Goal: Information Seeking & Learning: Learn about a topic

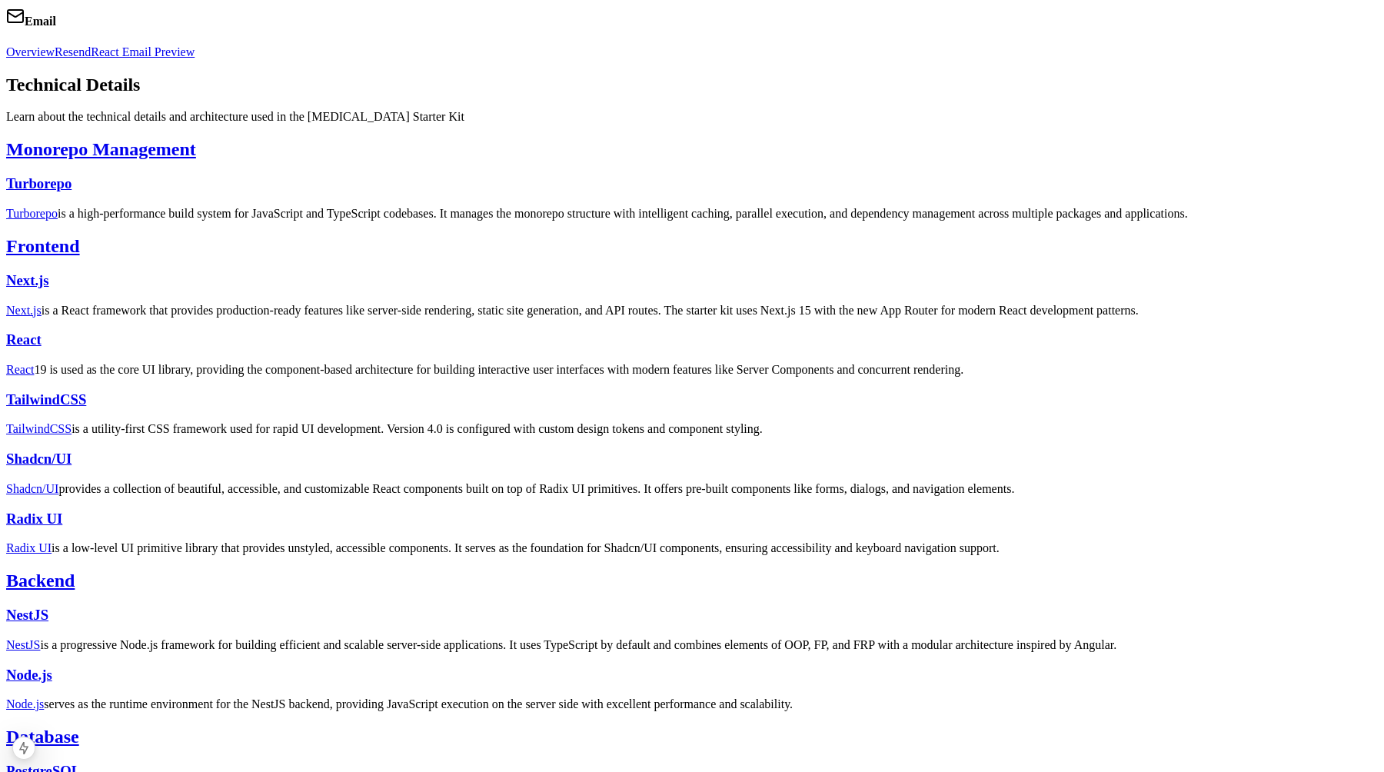
scroll to position [328, 0]
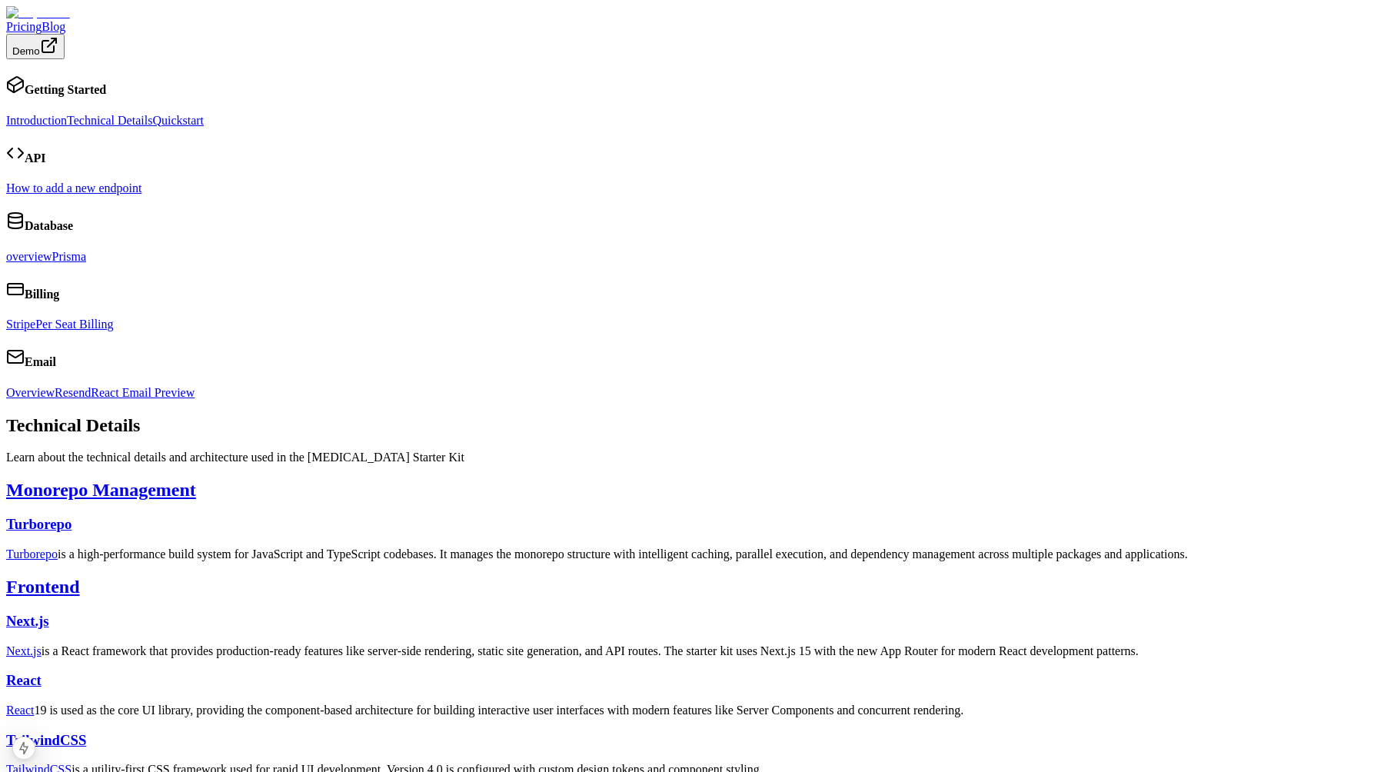
scroll to position [328, 0]
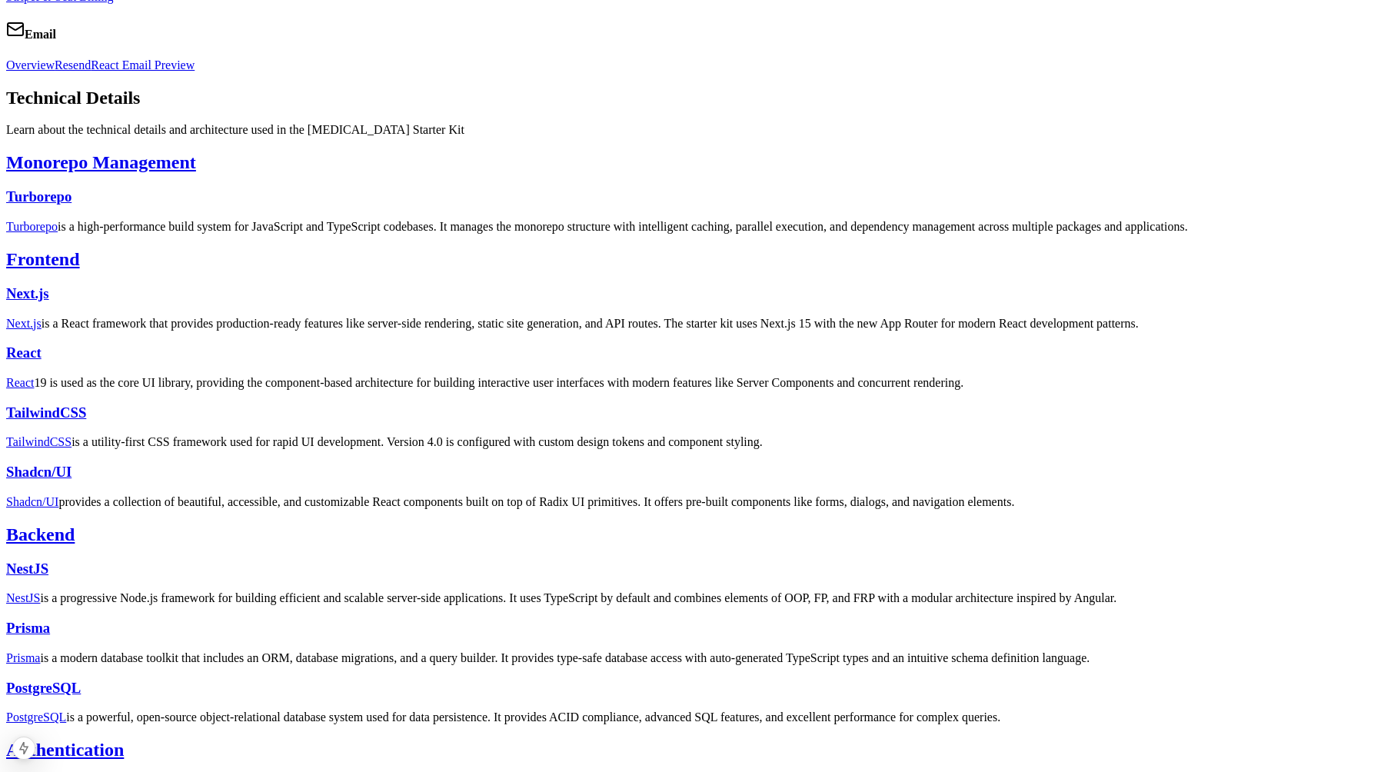
click at [695, 591] on p "NestJS is a progressive Node.js framework for building efficient and scalable s…" at bounding box center [692, 598] width 1372 height 14
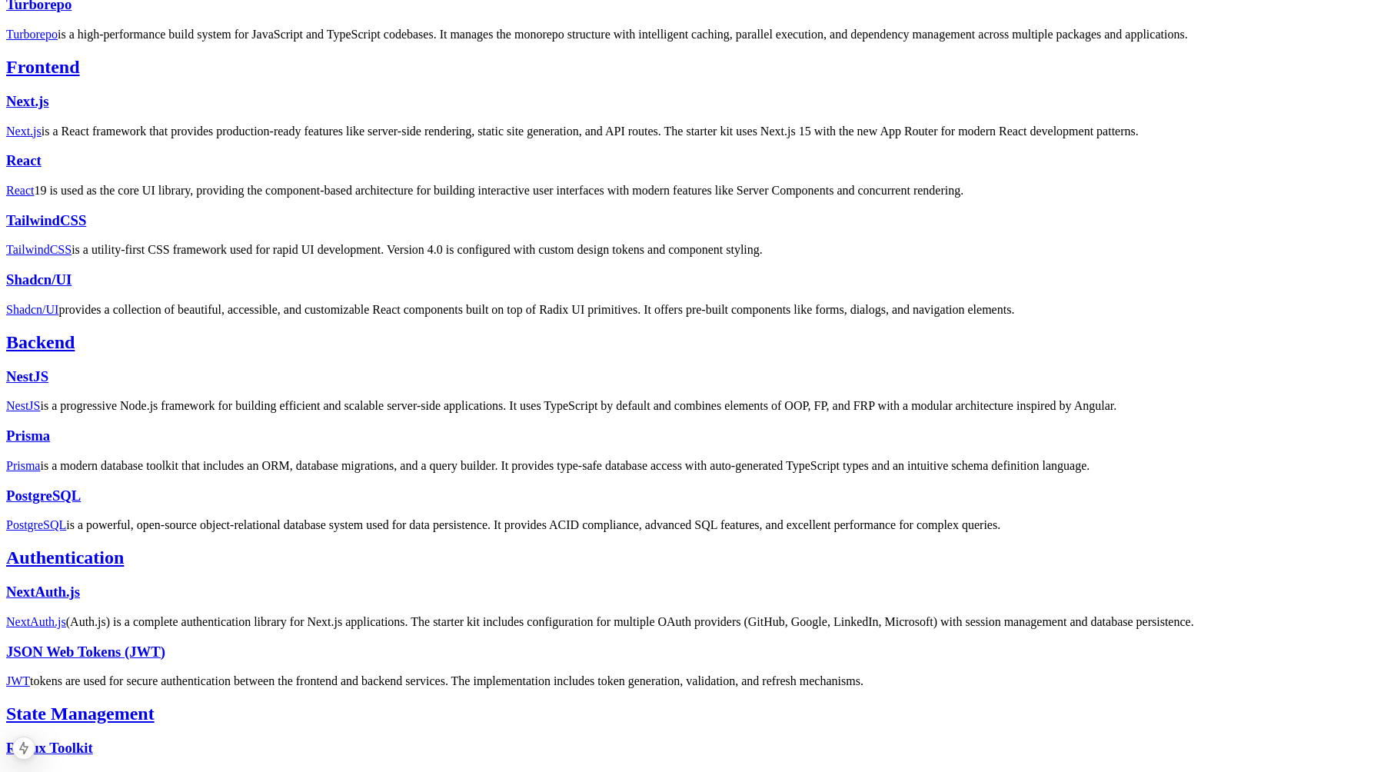
scroll to position [521, 0]
click at [40, 398] on link "NestJS" at bounding box center [23, 404] width 34 height 13
click at [549, 458] on p "Prisma is a modern database toolkit that includes an ORM, database migrations, …" at bounding box center [692, 465] width 1372 height 14
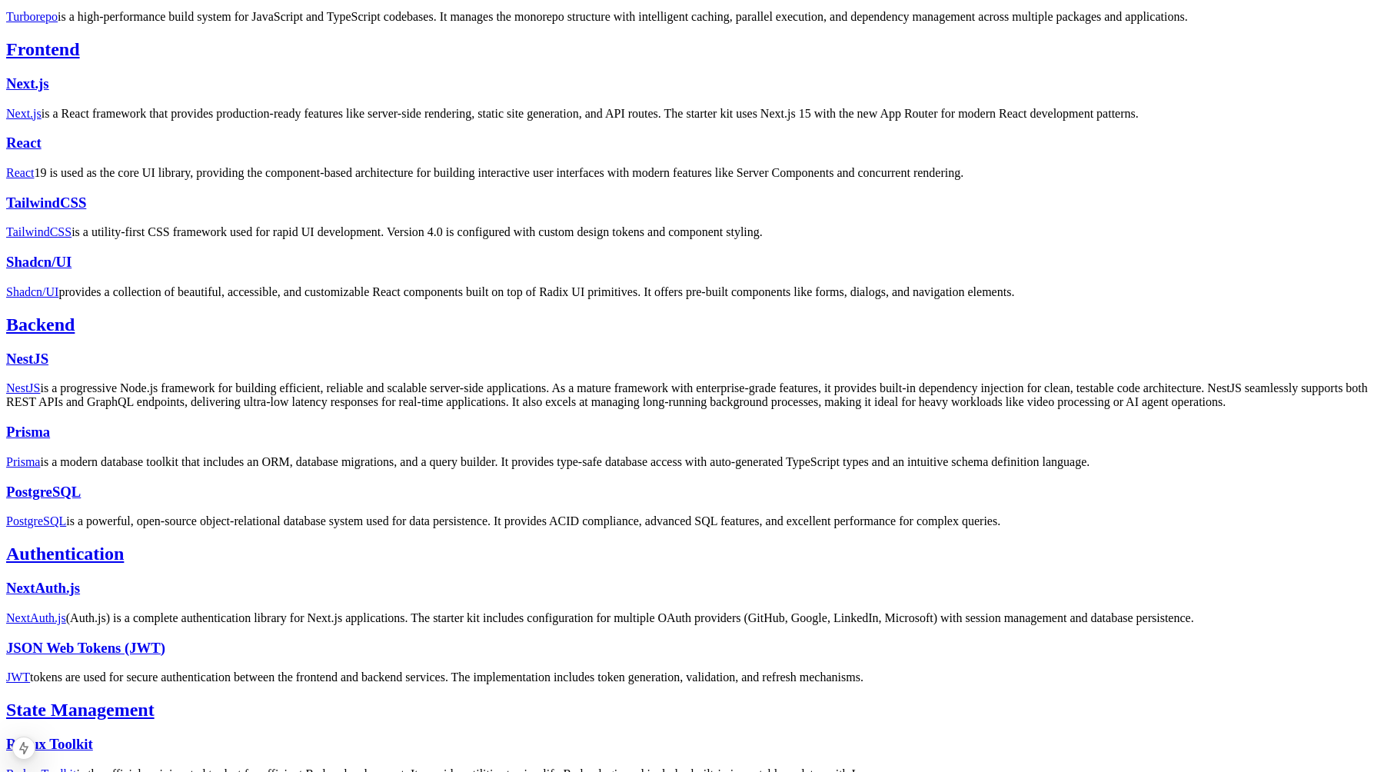
scroll to position [540, 0]
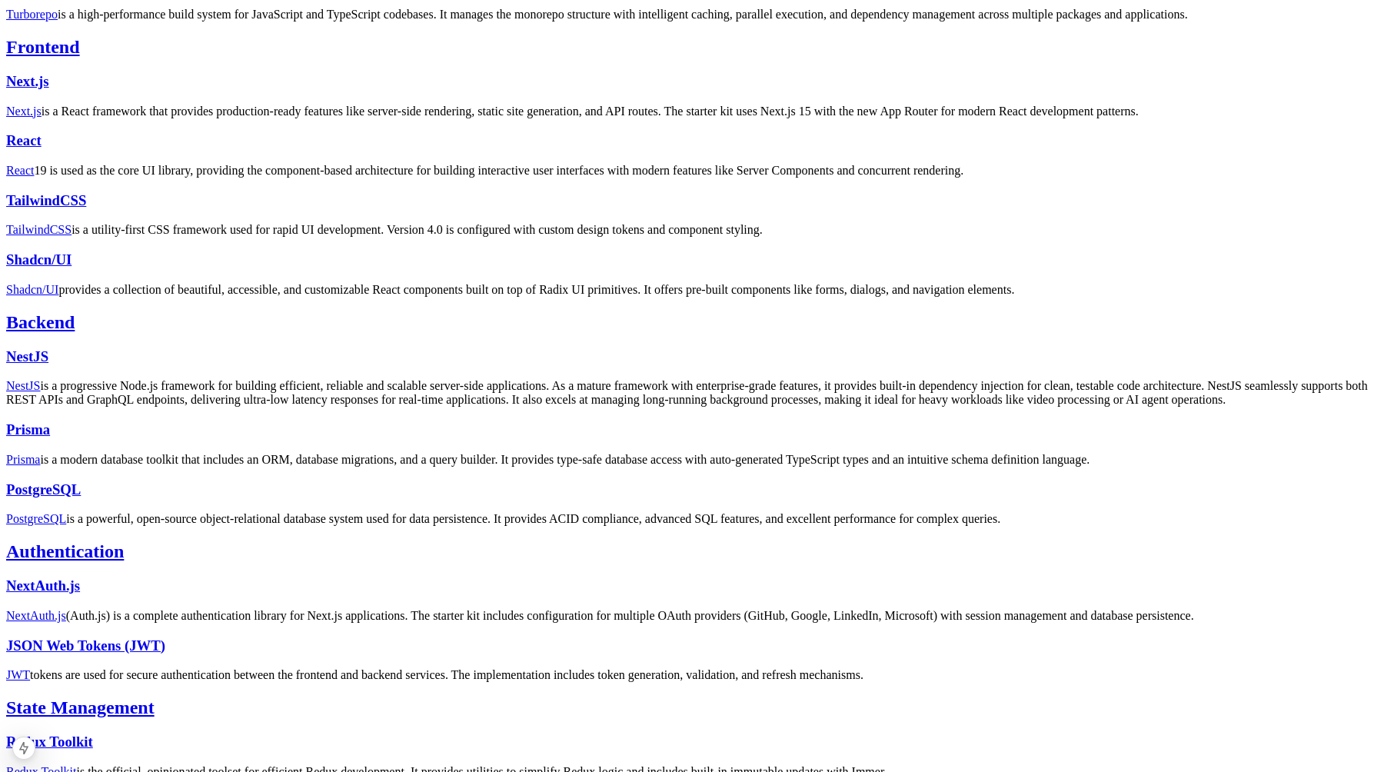
click at [359, 453] on p "Prisma is a modern database toolkit that includes an ORM, database migrations, …" at bounding box center [692, 460] width 1372 height 14
click at [40, 453] on link "Prisma" at bounding box center [23, 459] width 34 height 13
click at [557, 453] on p "Prisma is a modern database toolkit that includes an ORM, database migrations, …" at bounding box center [692, 460] width 1372 height 14
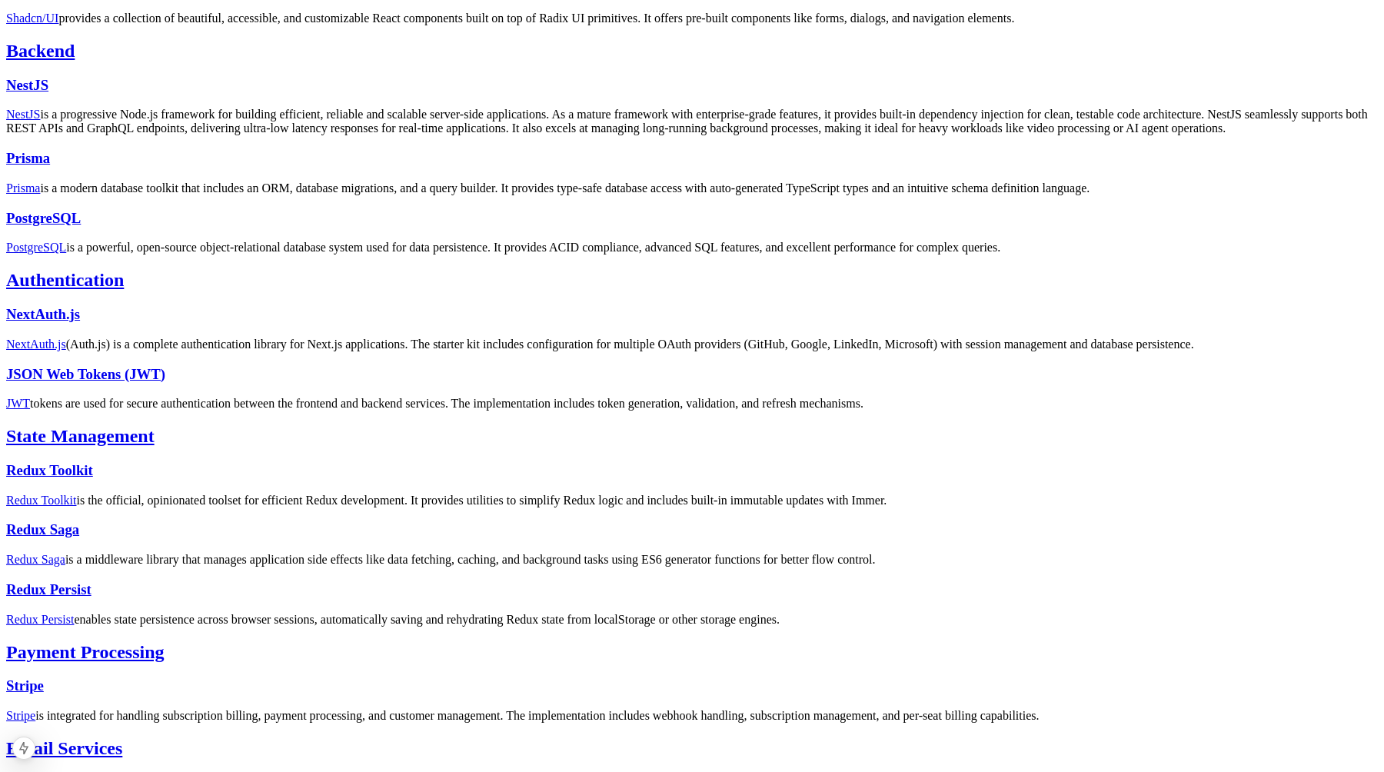
scroll to position [799, 0]
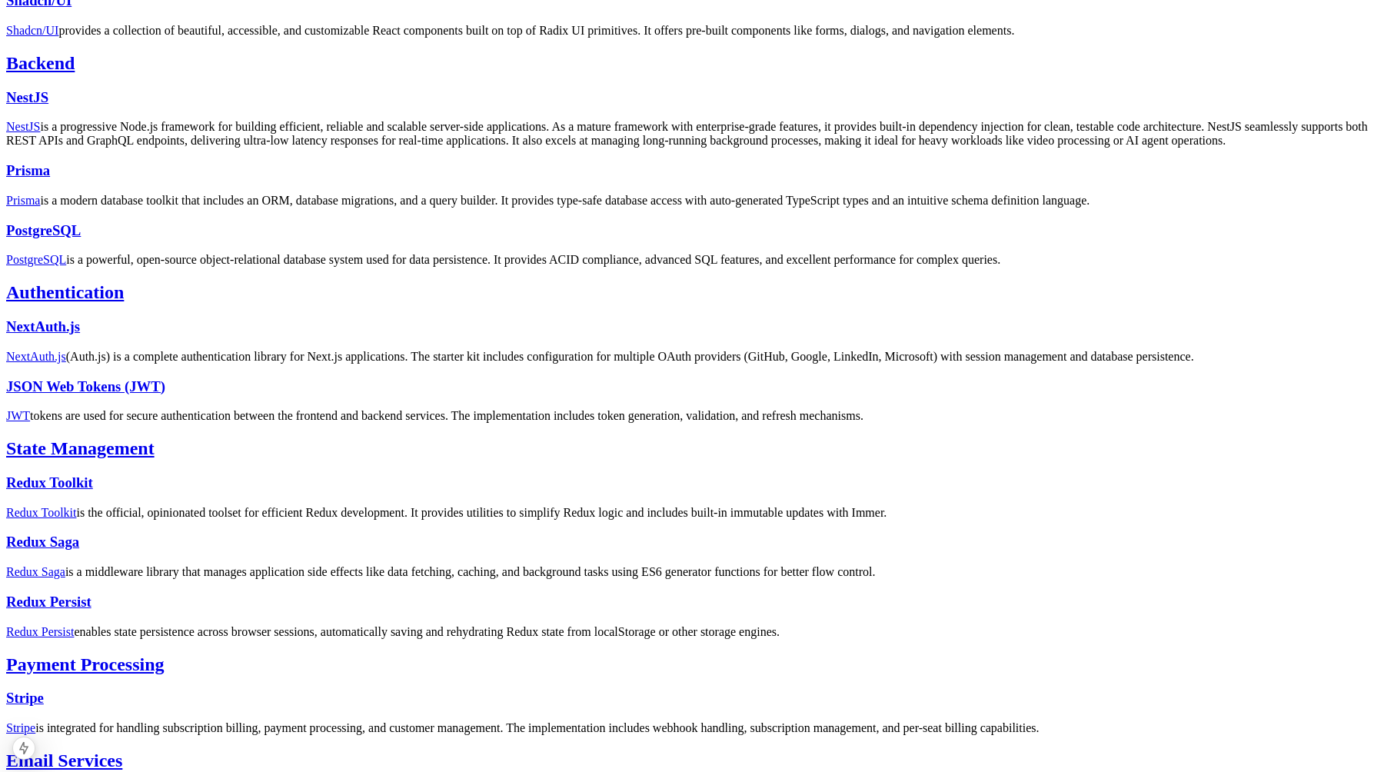
click at [66, 253] on link "PostgreSQL" at bounding box center [36, 259] width 60 height 13
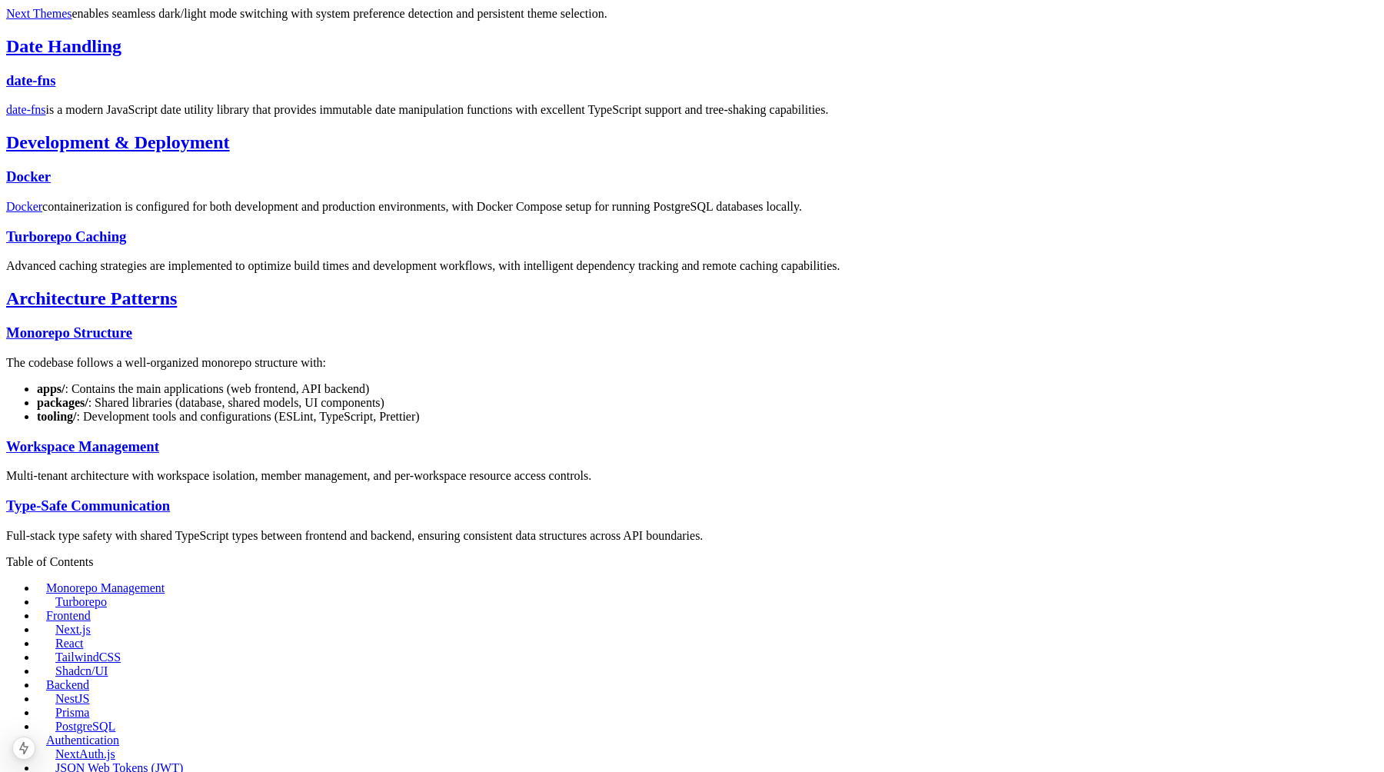
scroll to position [2104, 0]
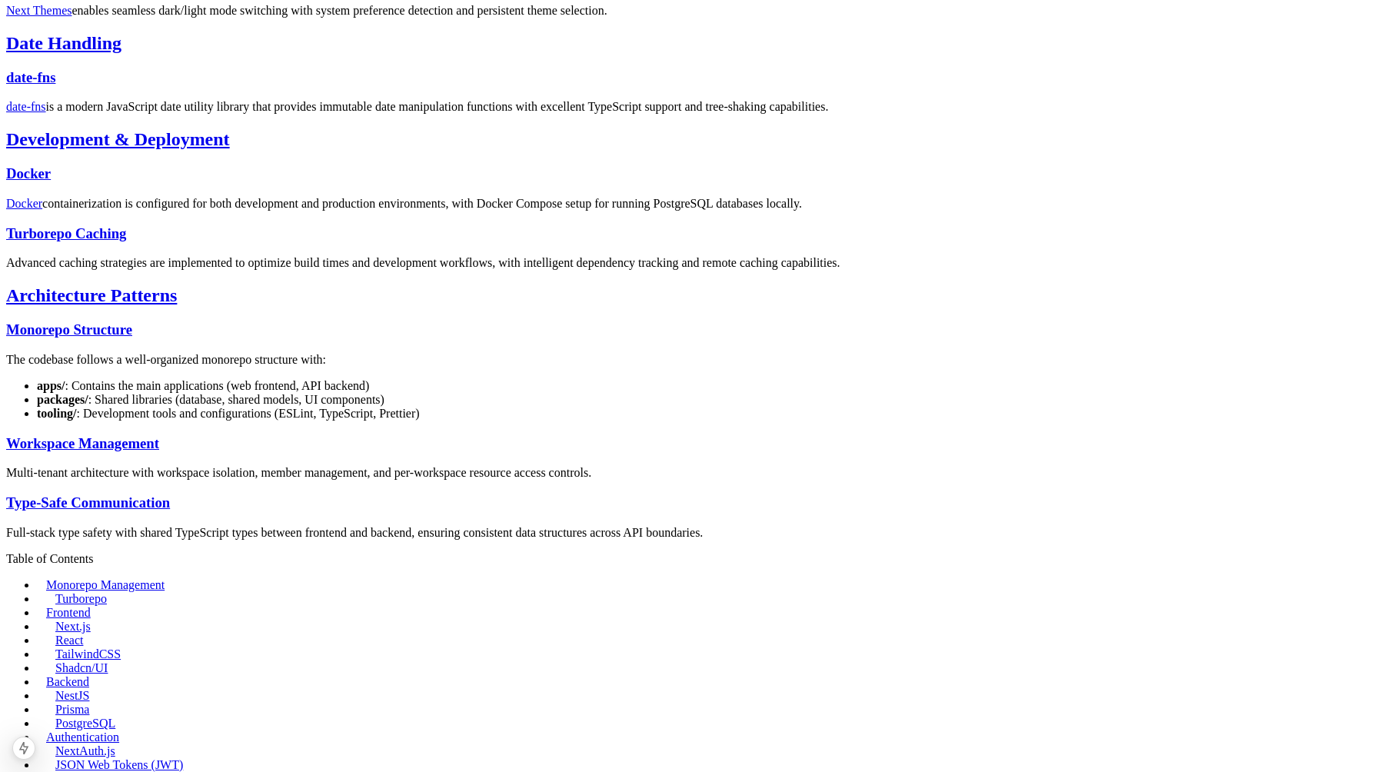
click at [72, 17] on link "Next Themes" at bounding box center [38, 10] width 65 height 13
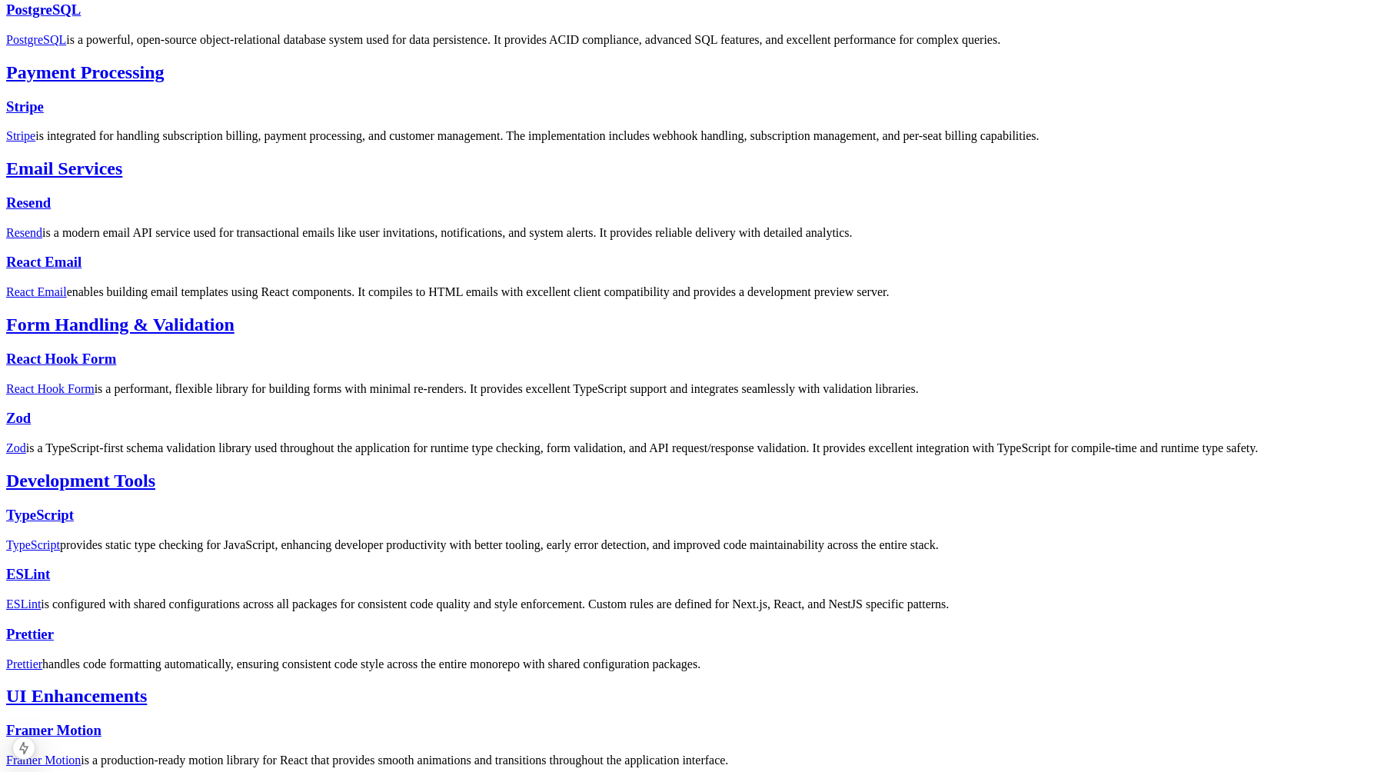
scroll to position [930, 0]
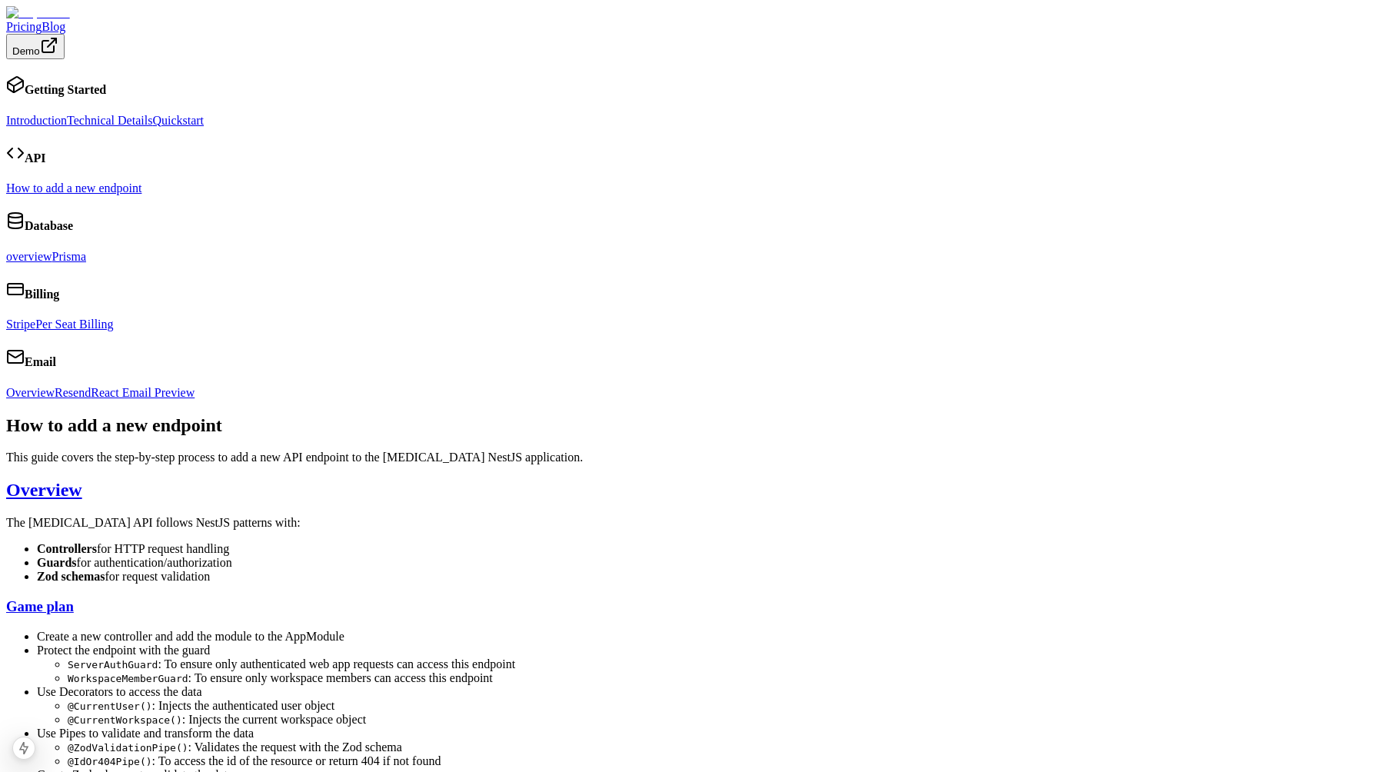
click at [52, 263] on link "overview" at bounding box center [29, 256] width 46 height 13
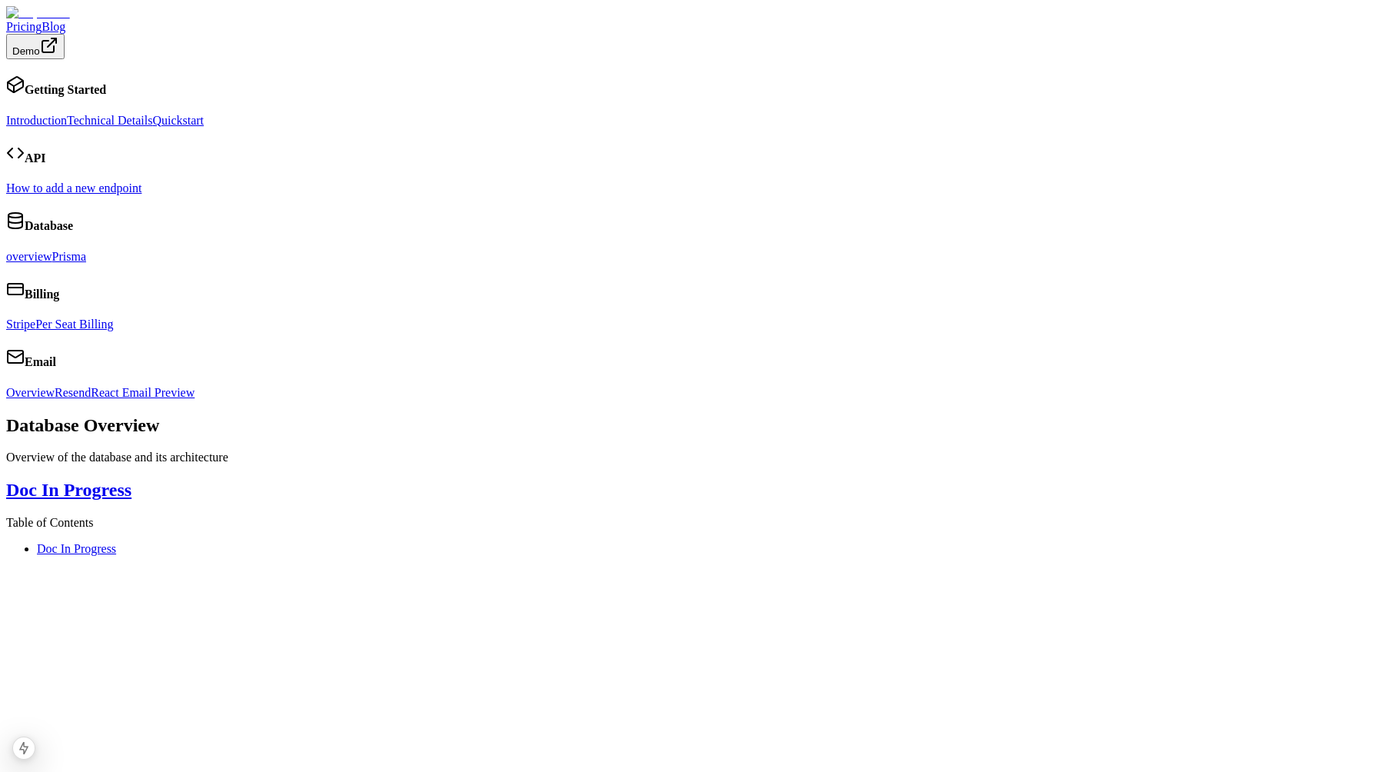
click at [141, 195] on link "How to add a new endpoint" at bounding box center [73, 187] width 135 height 13
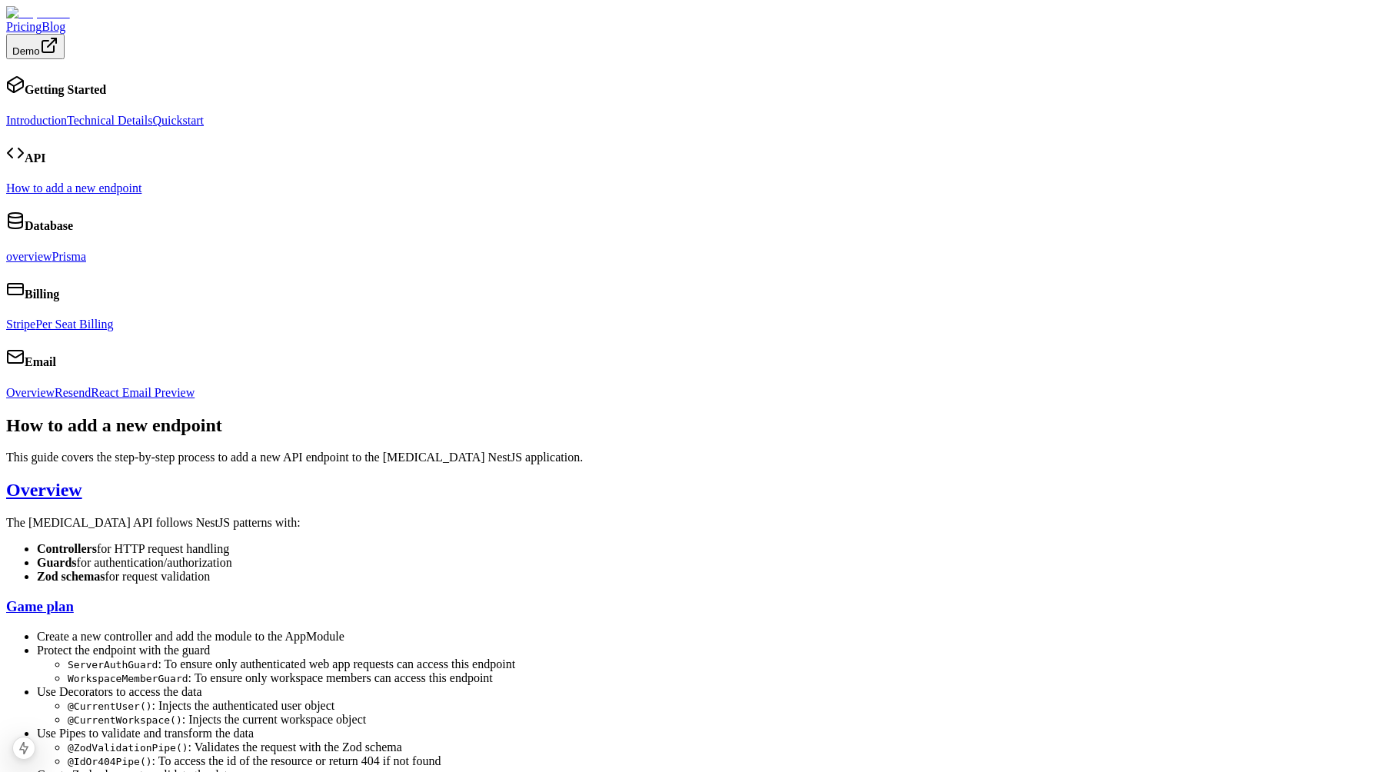
click at [67, 114] on link "Introduction" at bounding box center [36, 120] width 61 height 13
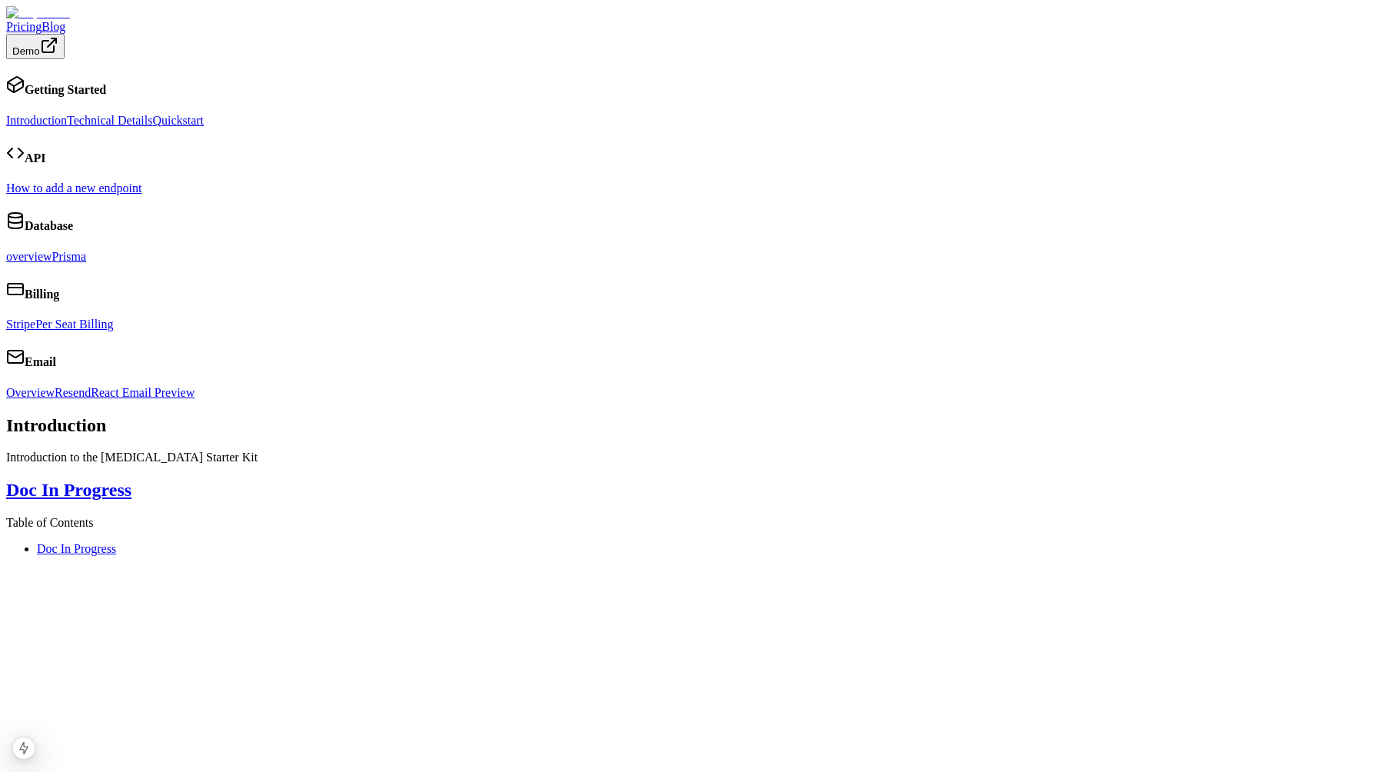
click at [152, 115] on link "Technical Details" at bounding box center [109, 120] width 85 height 13
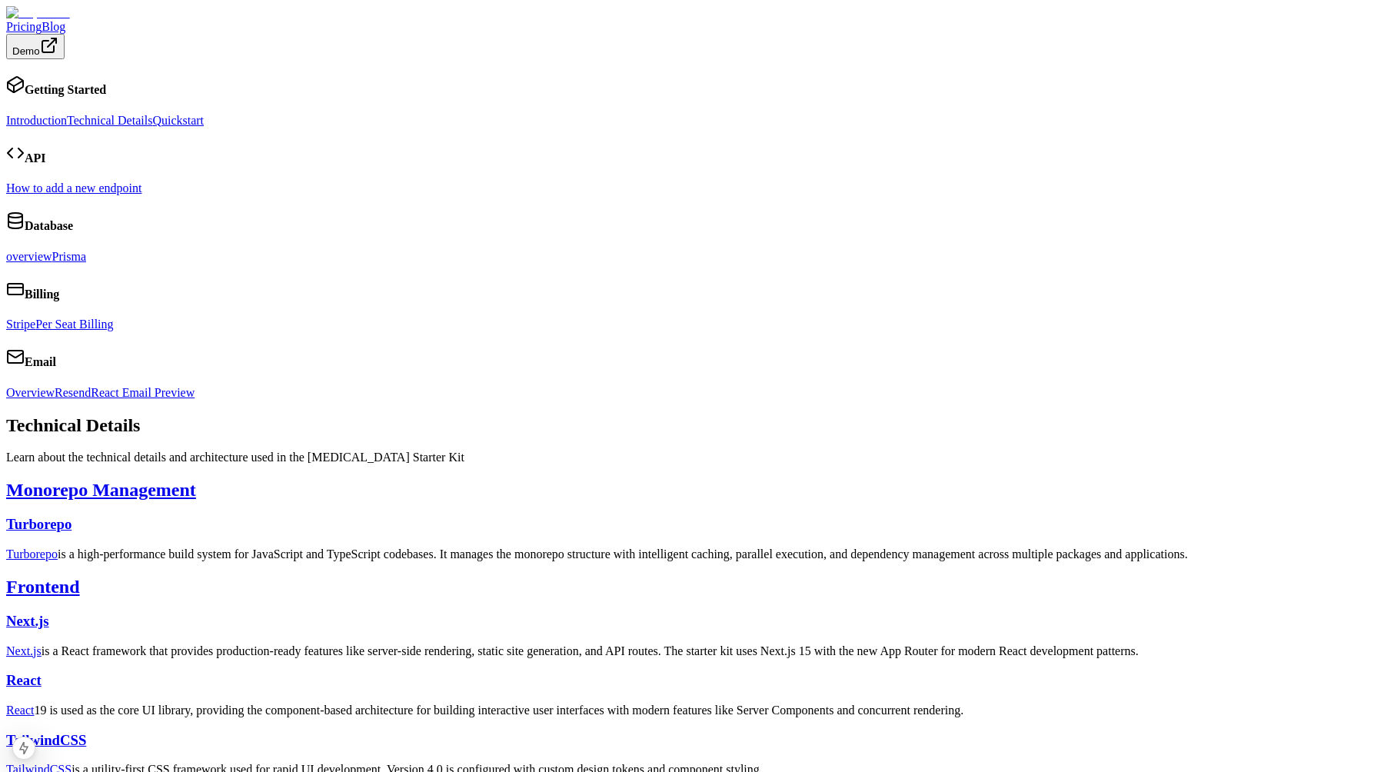
click at [165, 127] on link "Quickstart" at bounding box center [178, 120] width 52 height 13
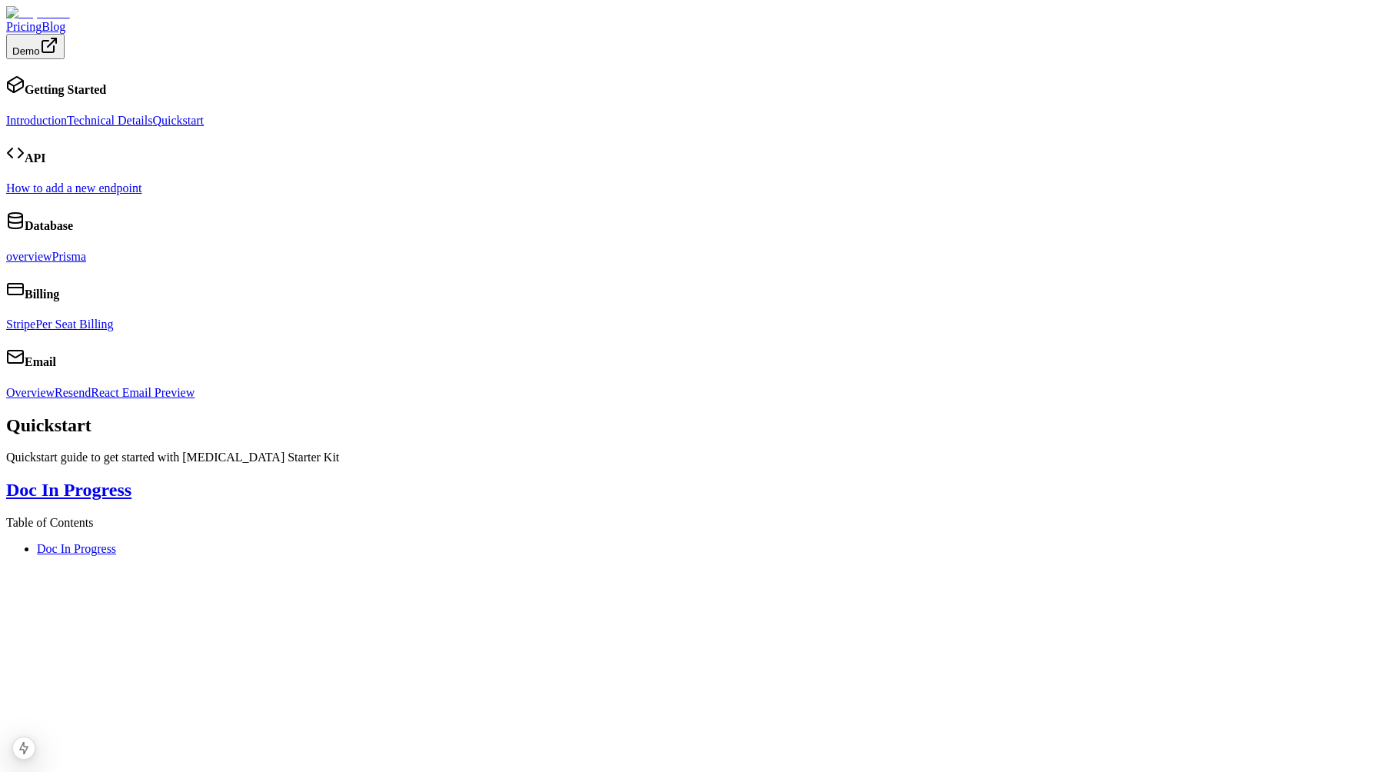
click at [131, 480] on link "Doc In Progress" at bounding box center [68, 490] width 125 height 20
click at [152, 114] on link "Technical Details" at bounding box center [109, 120] width 85 height 13
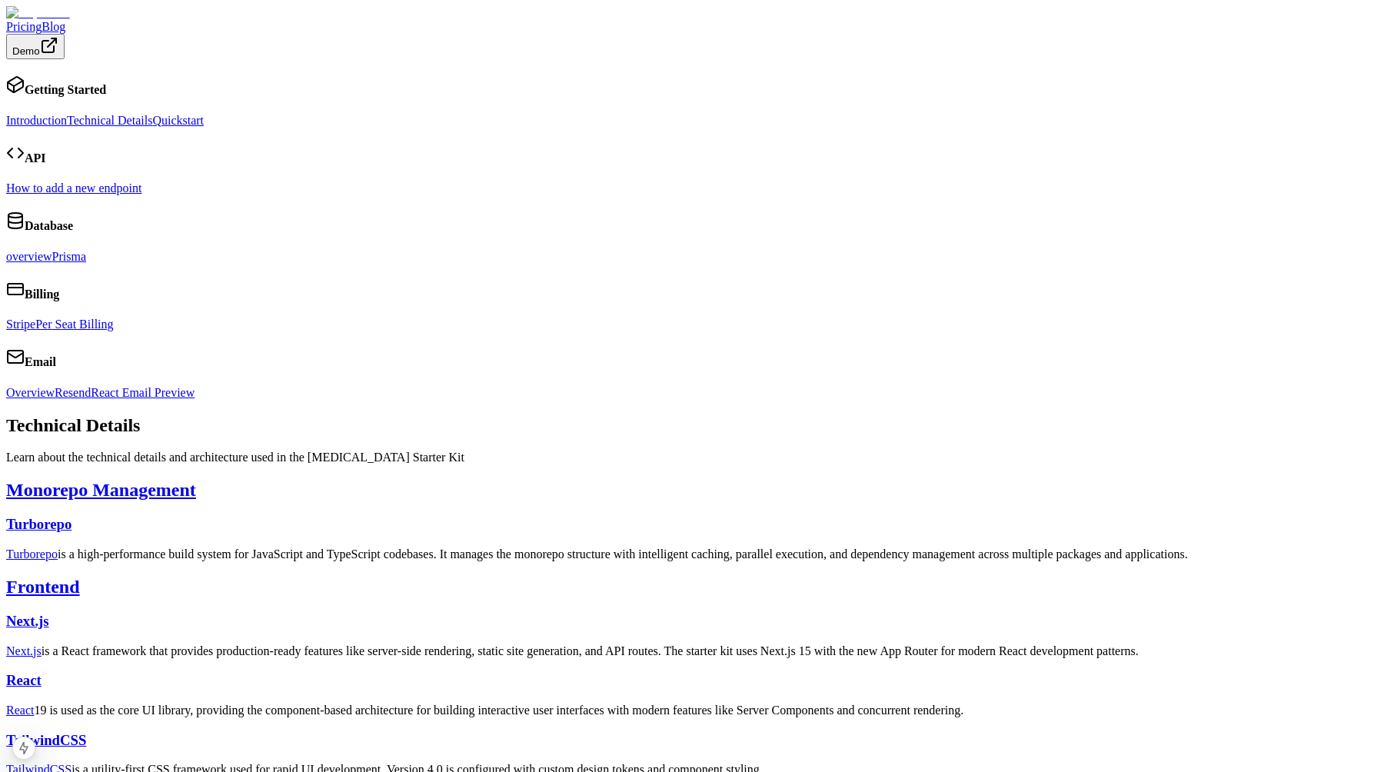
scroll to position [62, 0]
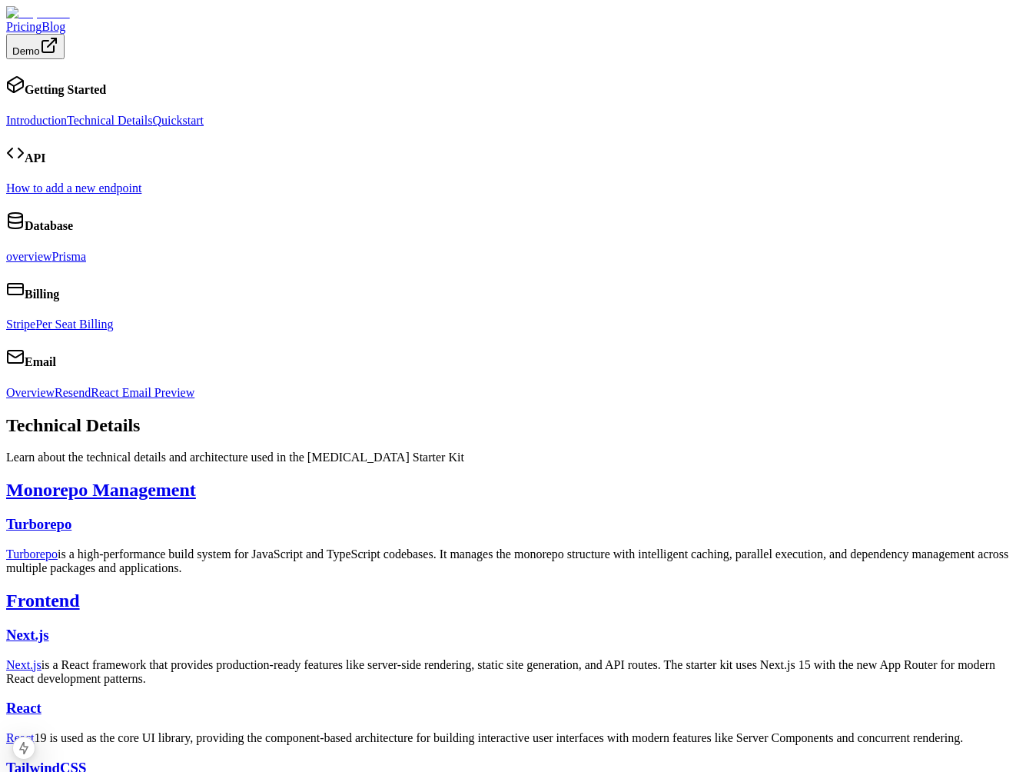
click at [65, 26] on link "Blog" at bounding box center [54, 26] width 24 height 13
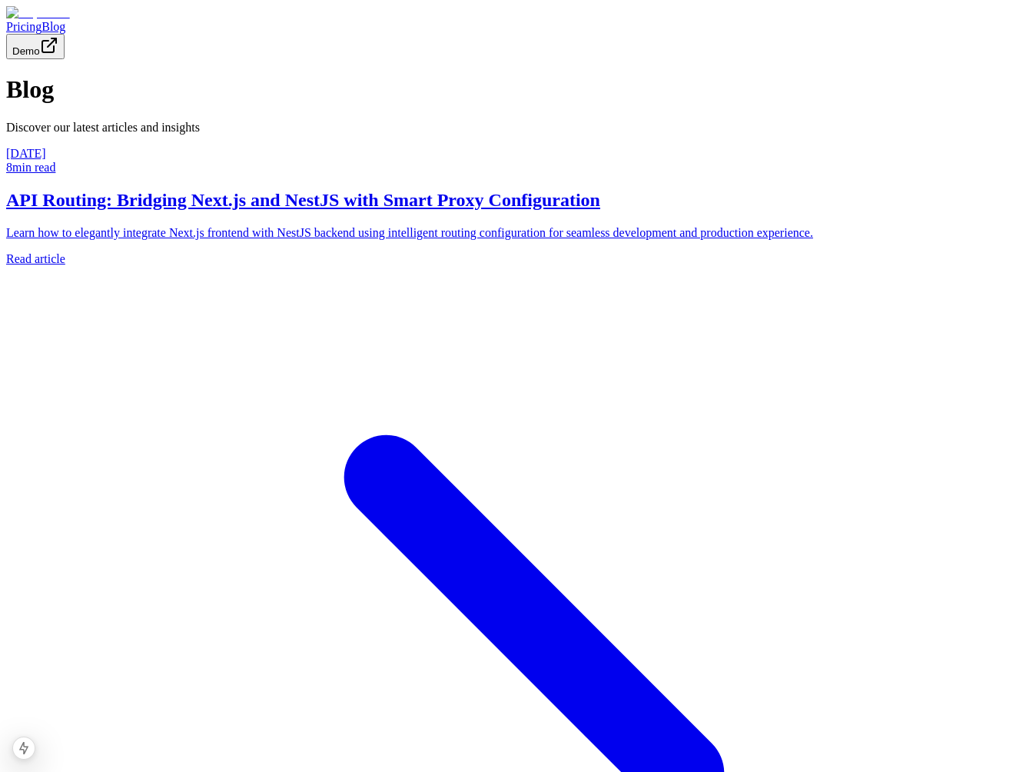
click at [268, 211] on h2 "API Routing: Bridging Next.js and NestJS with Smart Proxy Configuration" at bounding box center [513, 200] width 1014 height 21
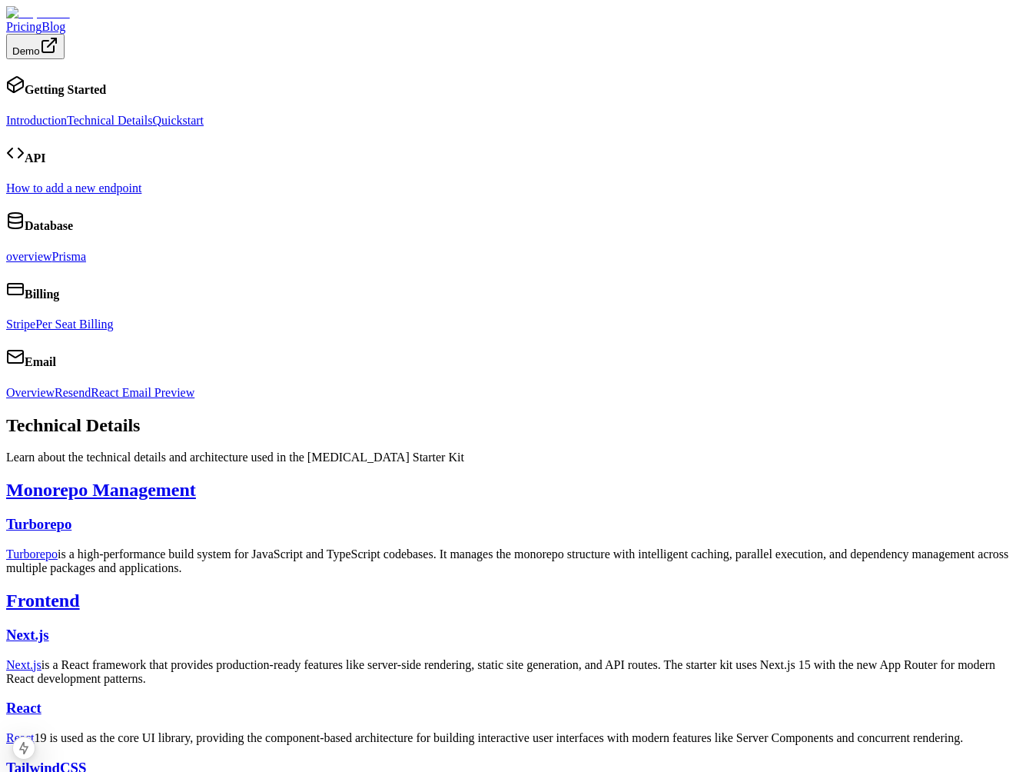
click at [321, 547] on p "Turborepo is a high-performance build system for JavaScript and TypeScript code…" at bounding box center [513, 561] width 1014 height 28
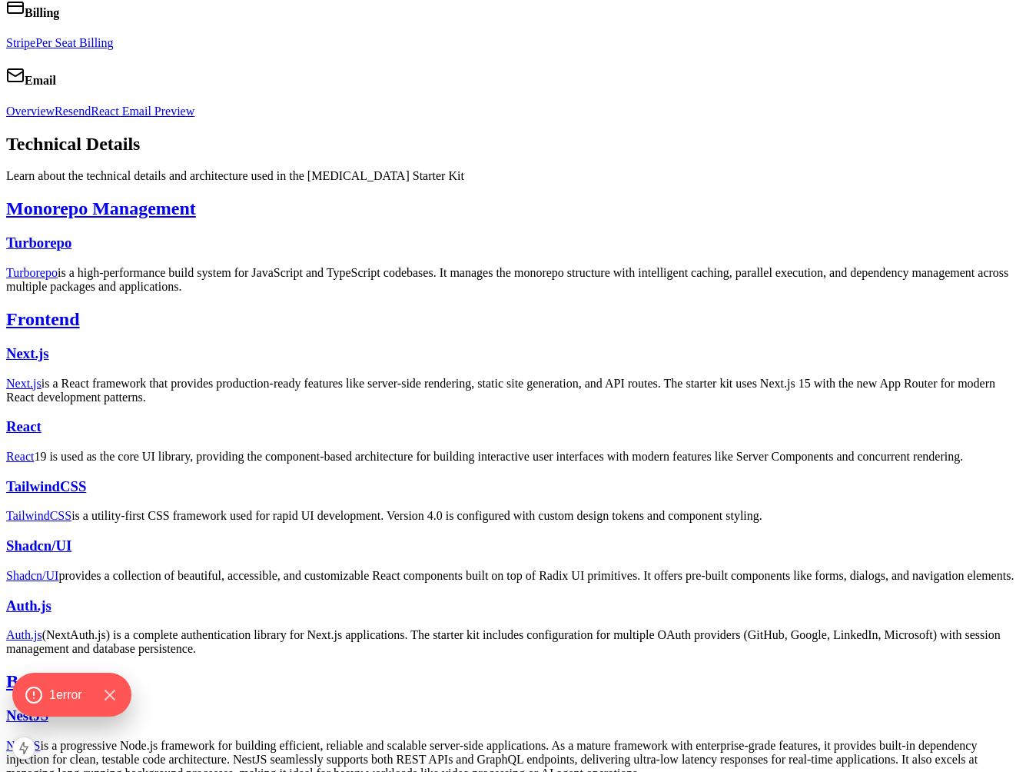
scroll to position [653, 0]
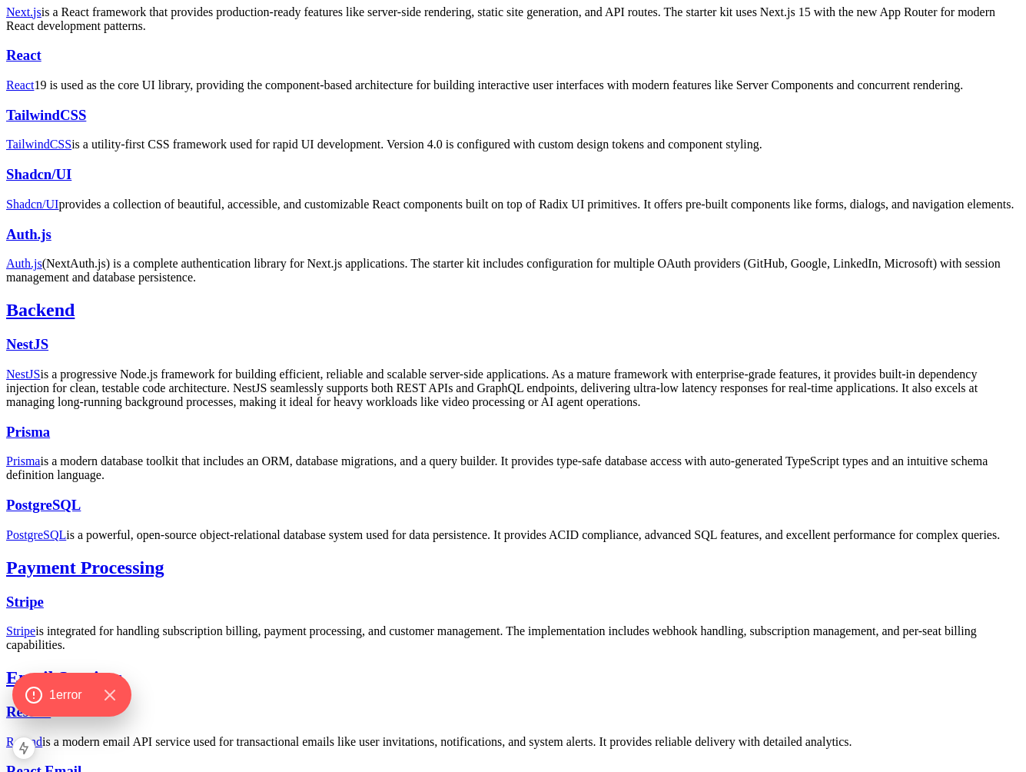
click at [471, 397] on p "NestJS is a progressive Node.js framework for building efficient, reliable and …" at bounding box center [513, 389] width 1014 height 42
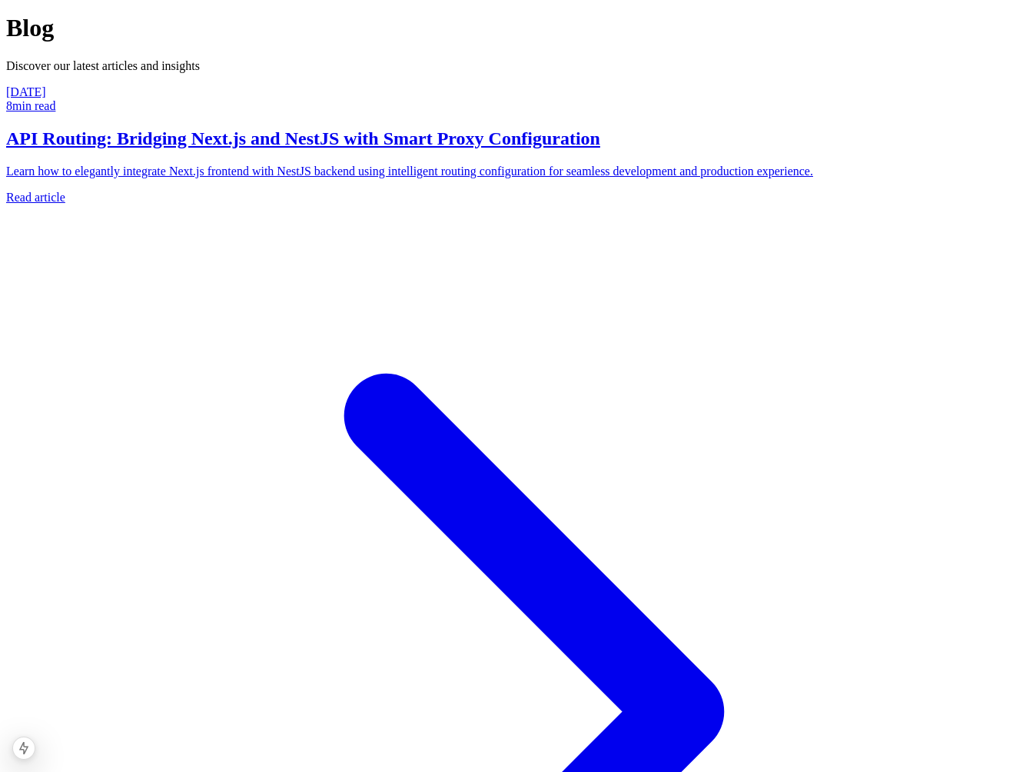
click at [383, 301] on div "[DATE] 8 min read API Routing: Bridging Next.js and NestJS with Smart Proxy Con…" at bounding box center [513, 653] width 1014 height 1136
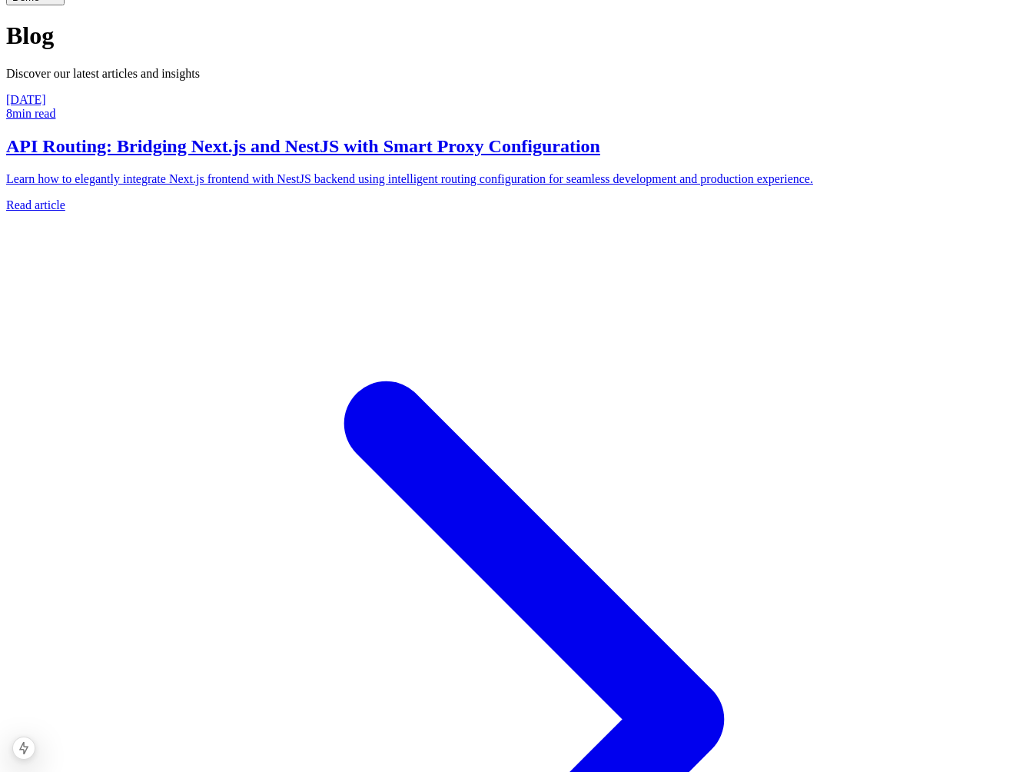
scroll to position [62, 0]
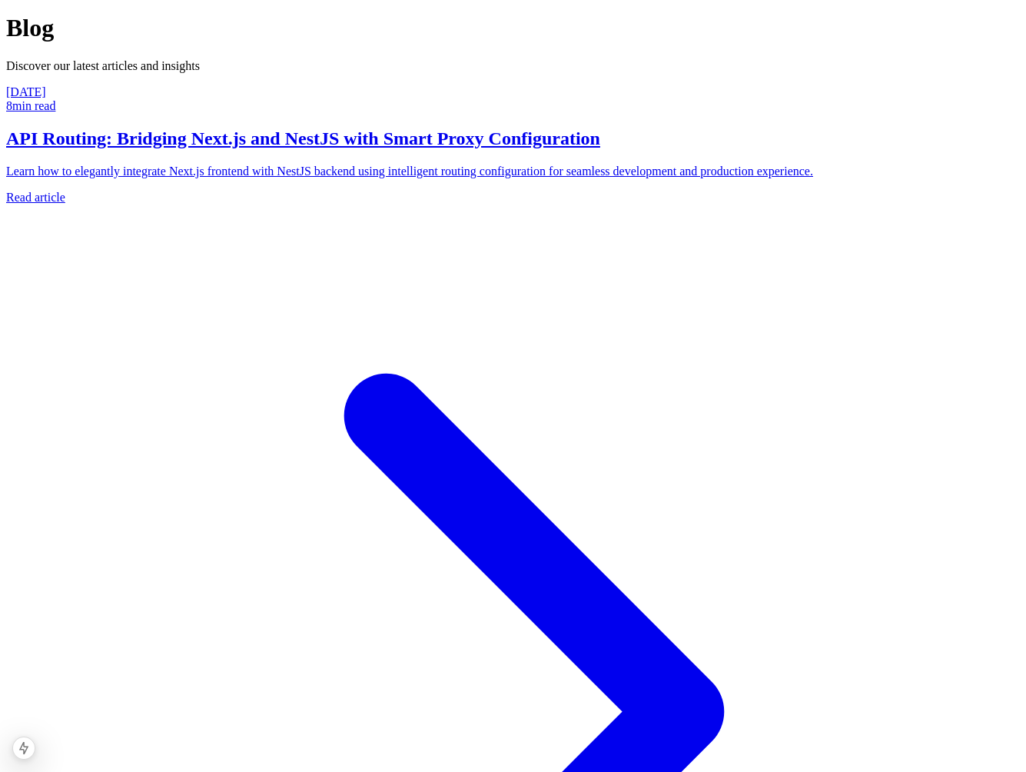
click at [328, 149] on h2 "API Routing: Bridging Next.js and NestJS with Smart Proxy Configuration" at bounding box center [513, 138] width 1014 height 21
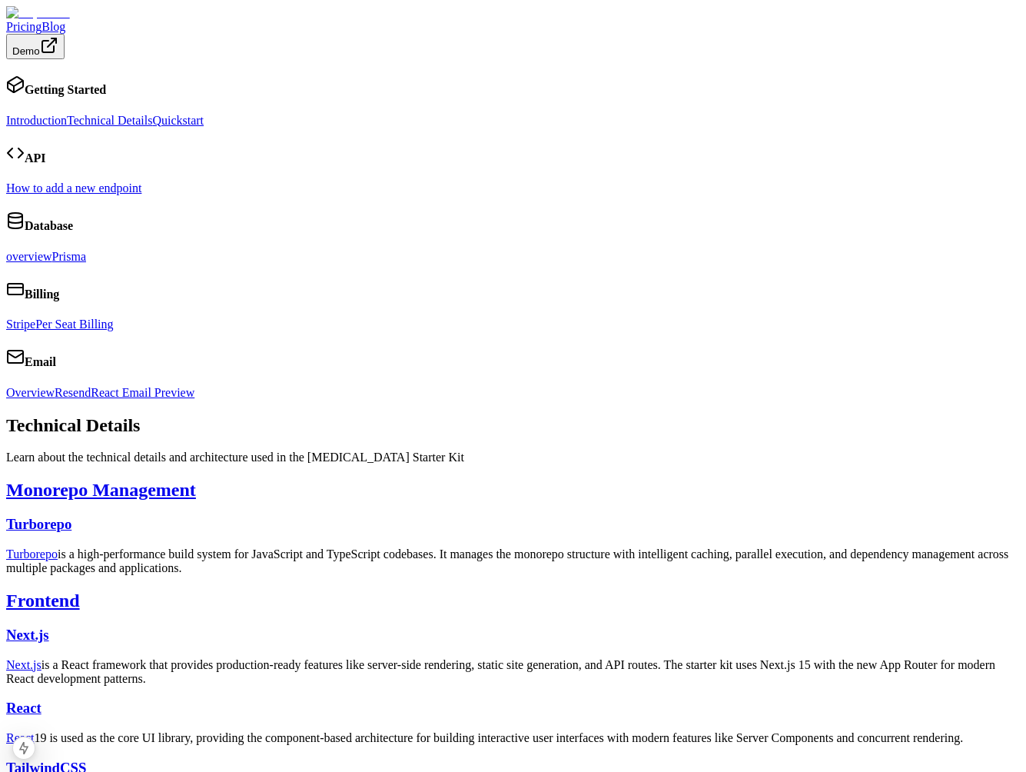
click at [525, 547] on p "Turborepo is a high-performance build system for JavaScript and TypeScript code…" at bounding box center [513, 561] width 1014 height 28
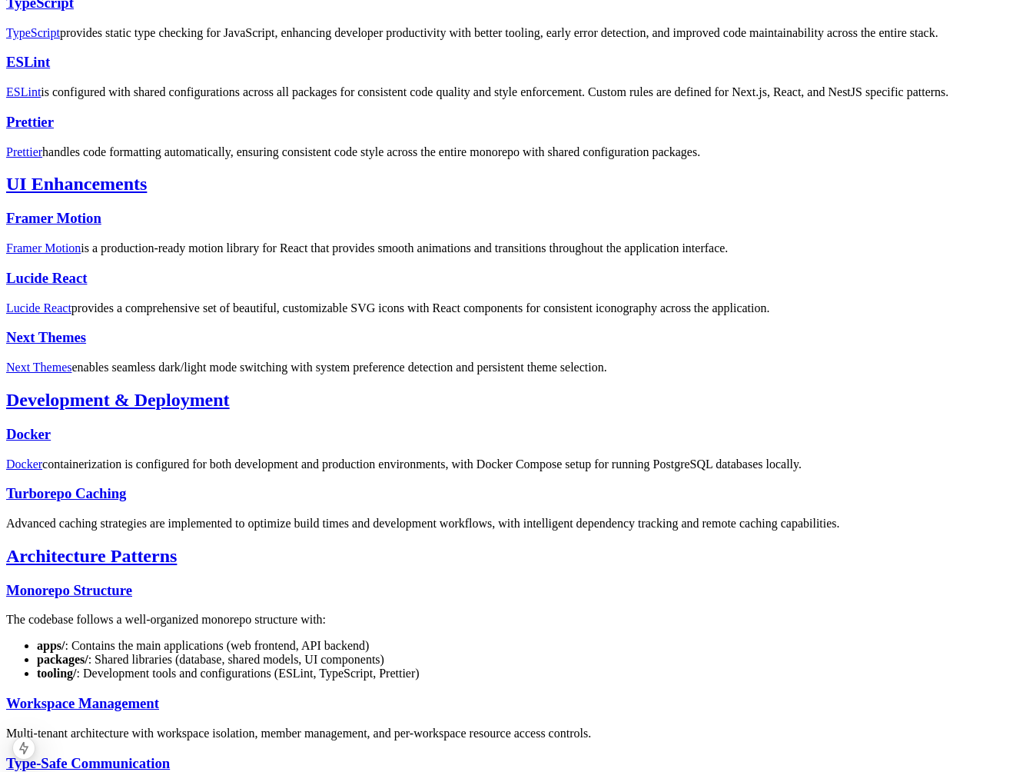
scroll to position [1695, 0]
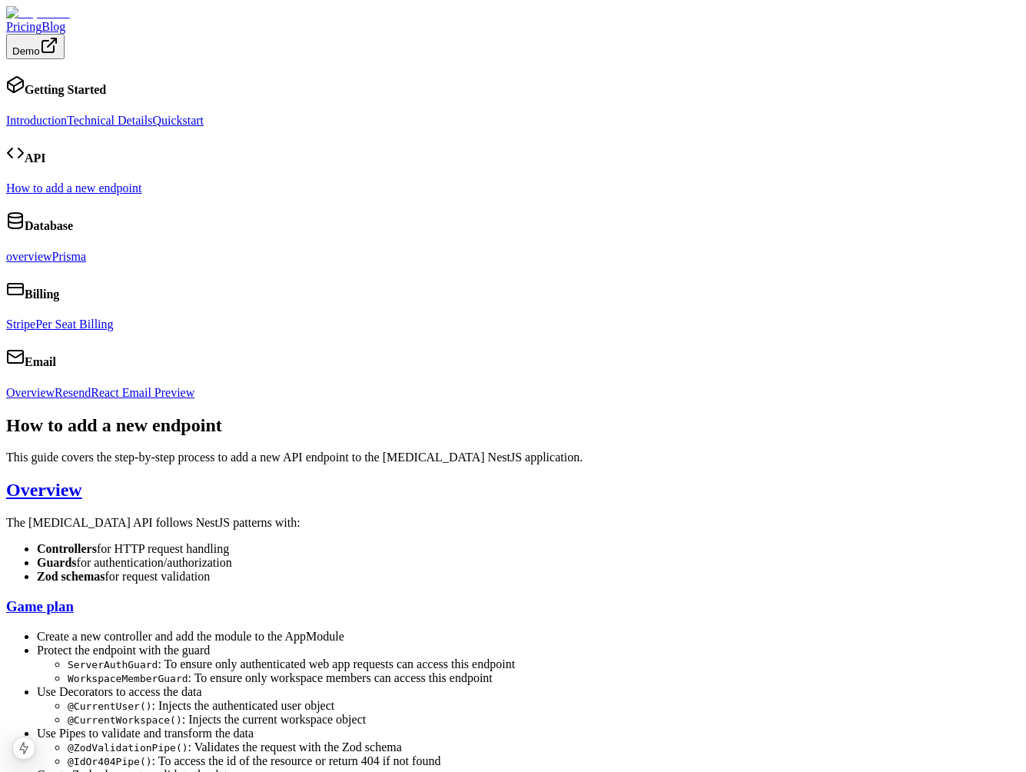
click at [65, 27] on link "Blog" at bounding box center [54, 26] width 24 height 13
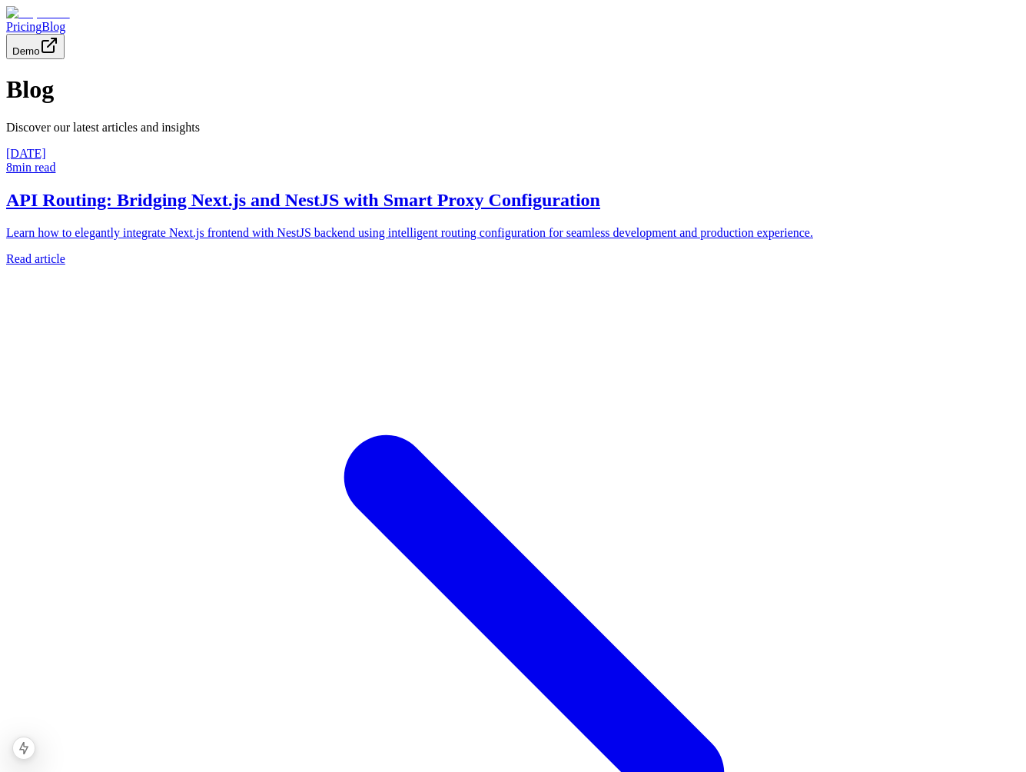
click at [65, 23] on link "Blog" at bounding box center [54, 26] width 24 height 13
click at [263, 364] on div "Read article" at bounding box center [513, 767] width 1014 height 1031
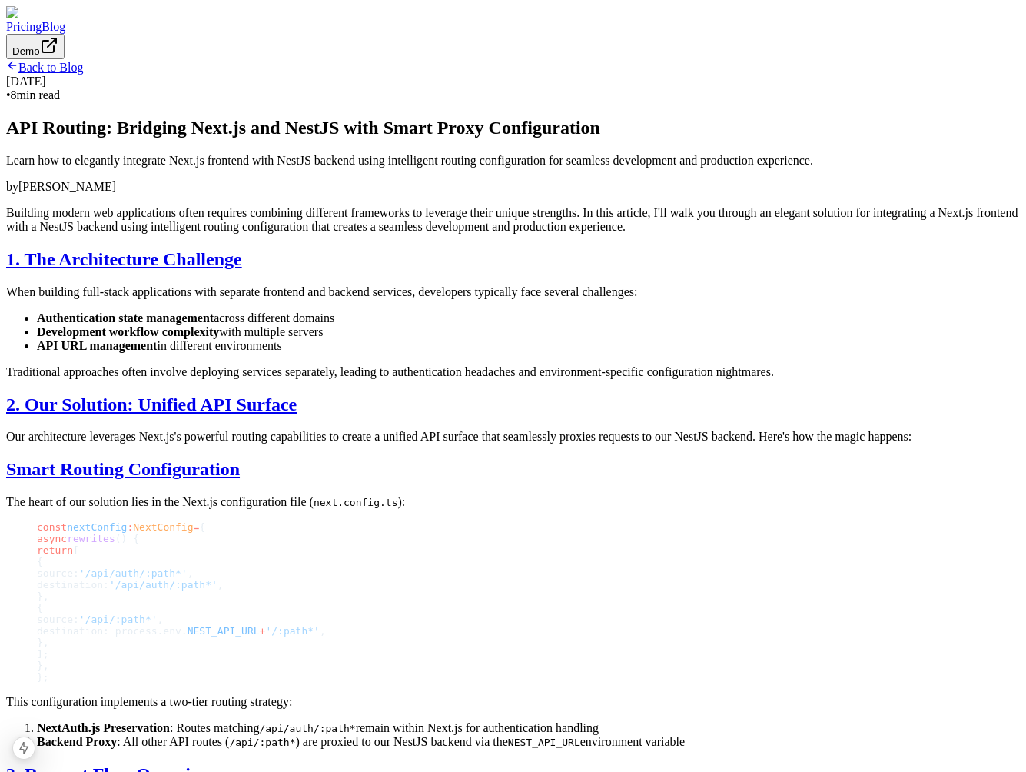
click at [83, 74] on link "Back to Blog" at bounding box center [44, 67] width 77 height 13
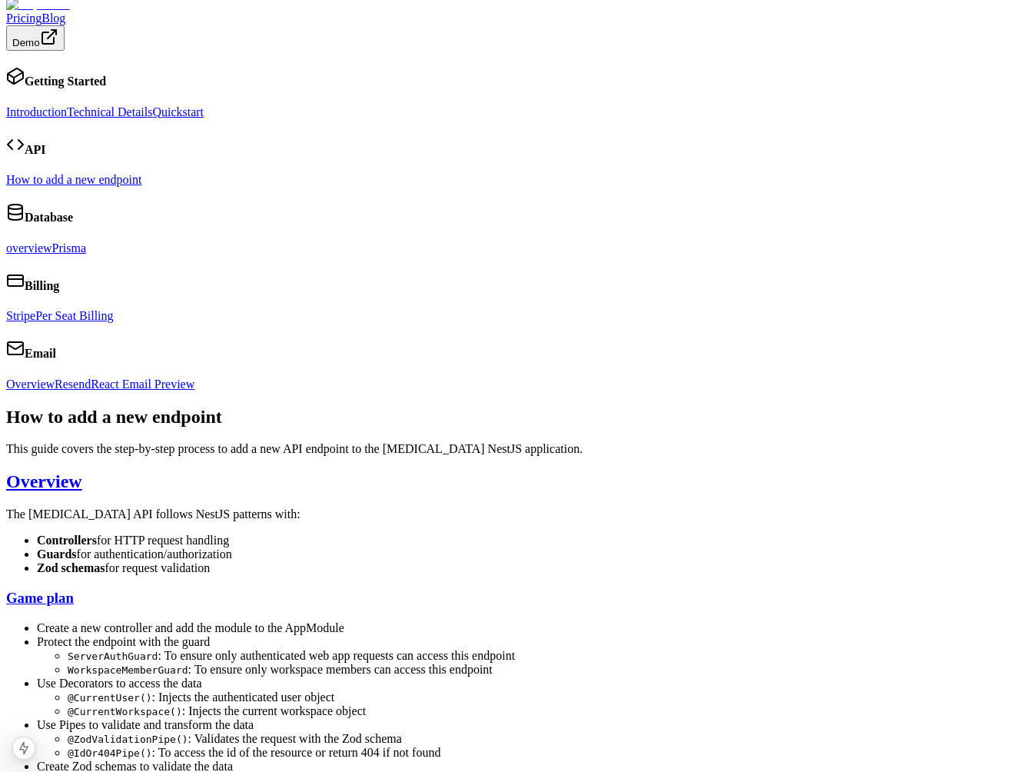
scroll to position [10, 0]
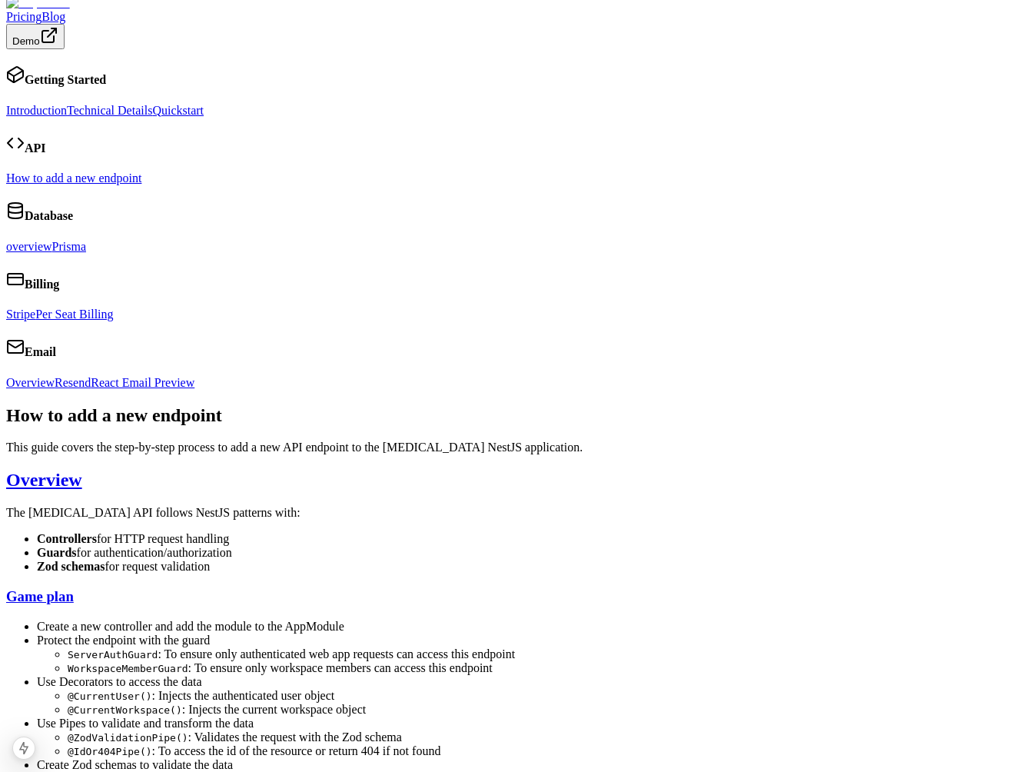
click at [75, 117] on link "Technical Details" at bounding box center [109, 110] width 85 height 13
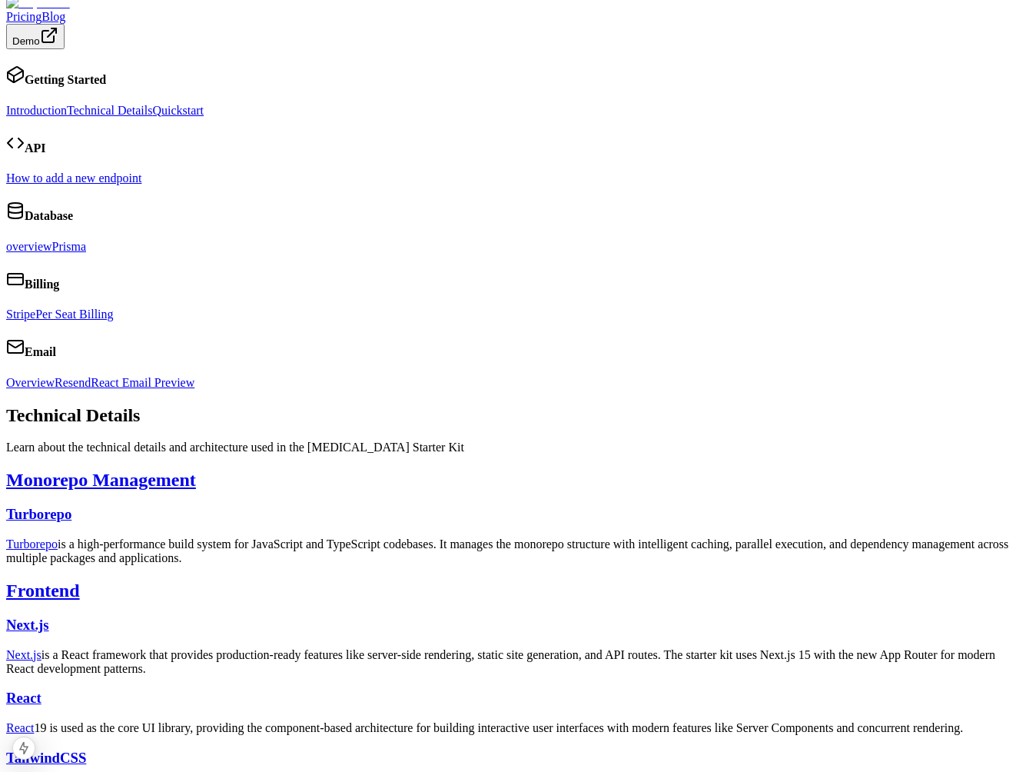
click at [67, 104] on link "Introduction" at bounding box center [36, 110] width 61 height 13
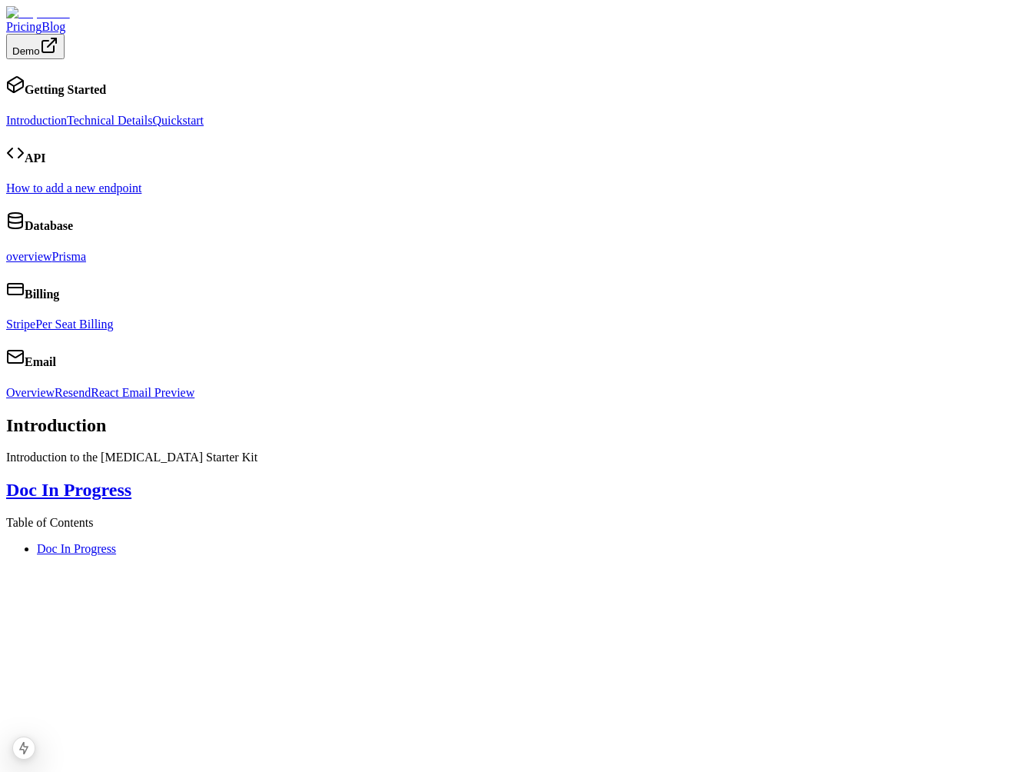
click at [80, 116] on link "Technical Details" at bounding box center [109, 120] width 85 height 13
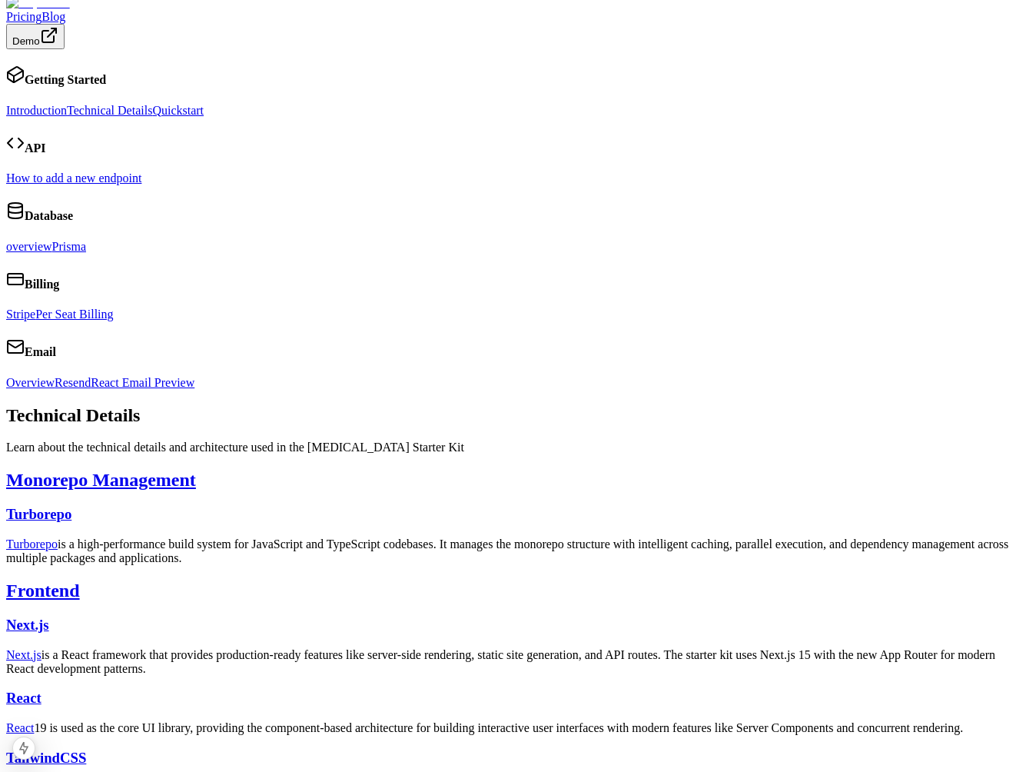
click at [67, 104] on link "Introduction" at bounding box center [36, 110] width 61 height 13
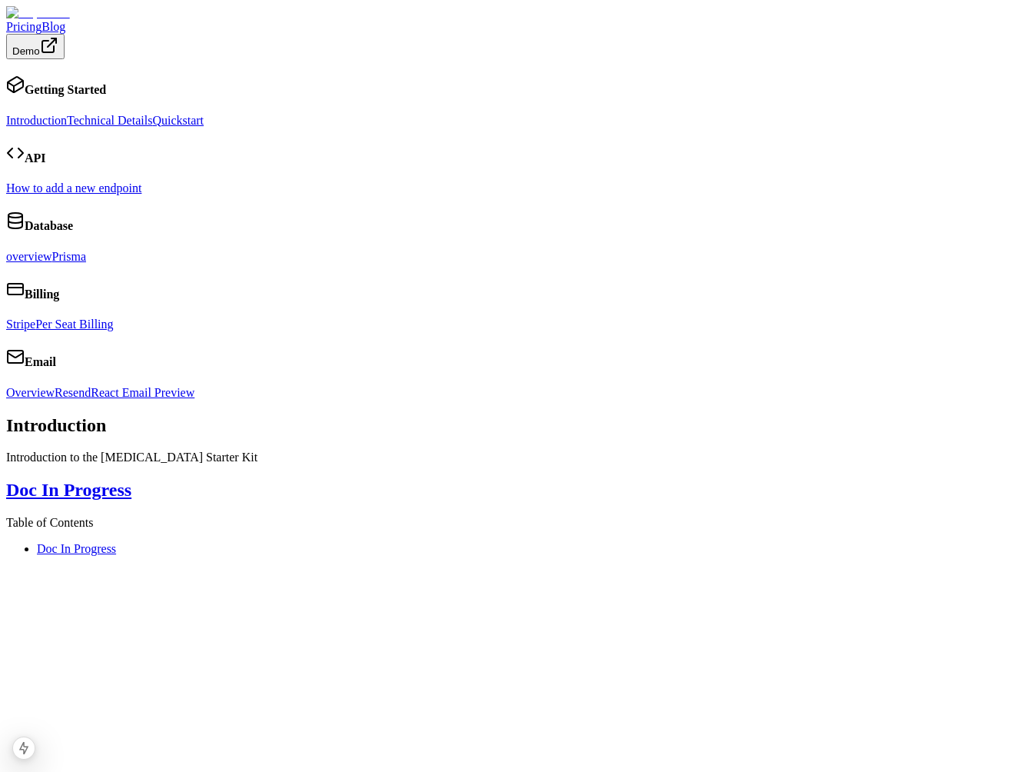
click at [80, 125] on link "Technical Details" at bounding box center [109, 120] width 85 height 13
